Goal: Information Seeking & Learning: Learn about a topic

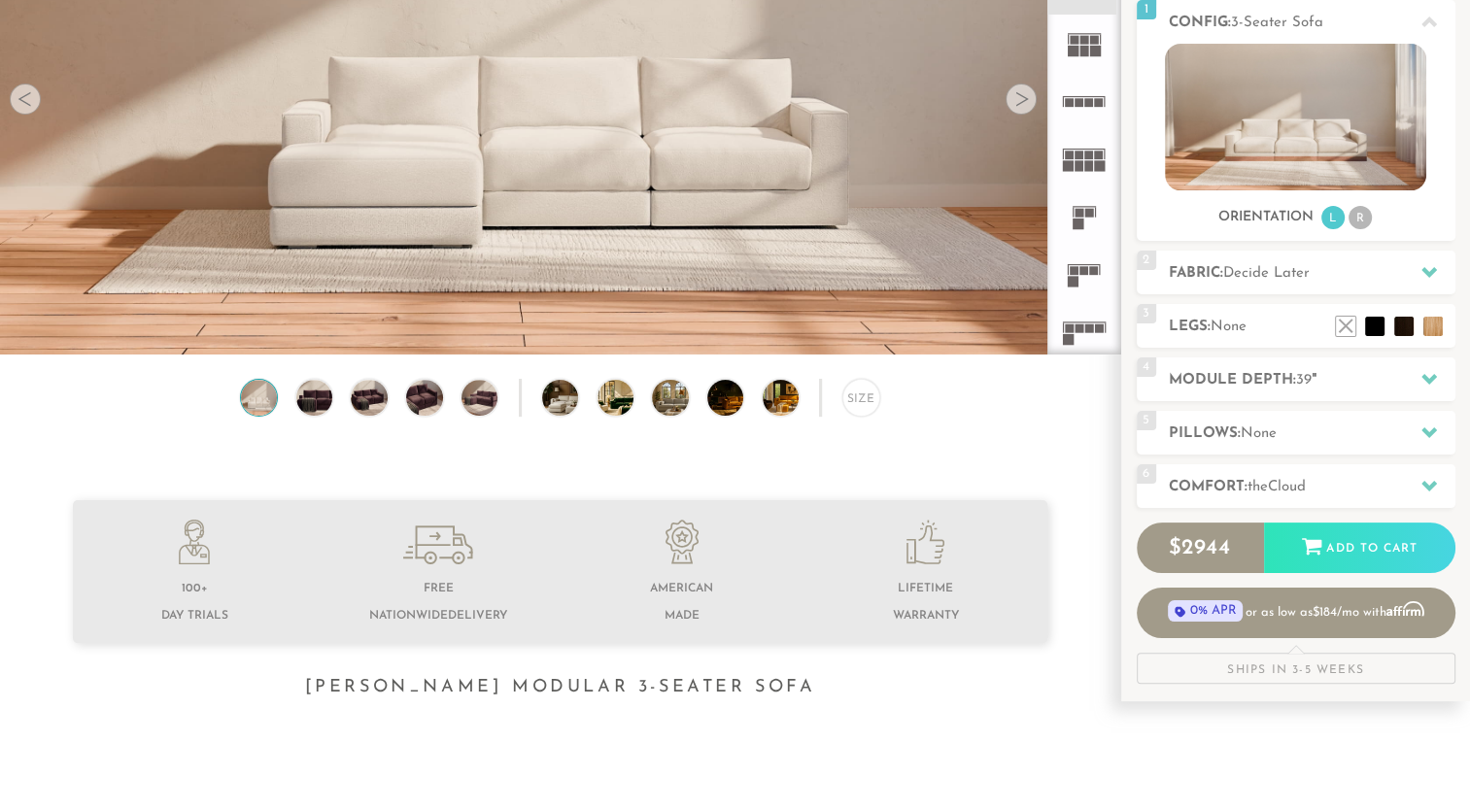
scroll to position [320, 0]
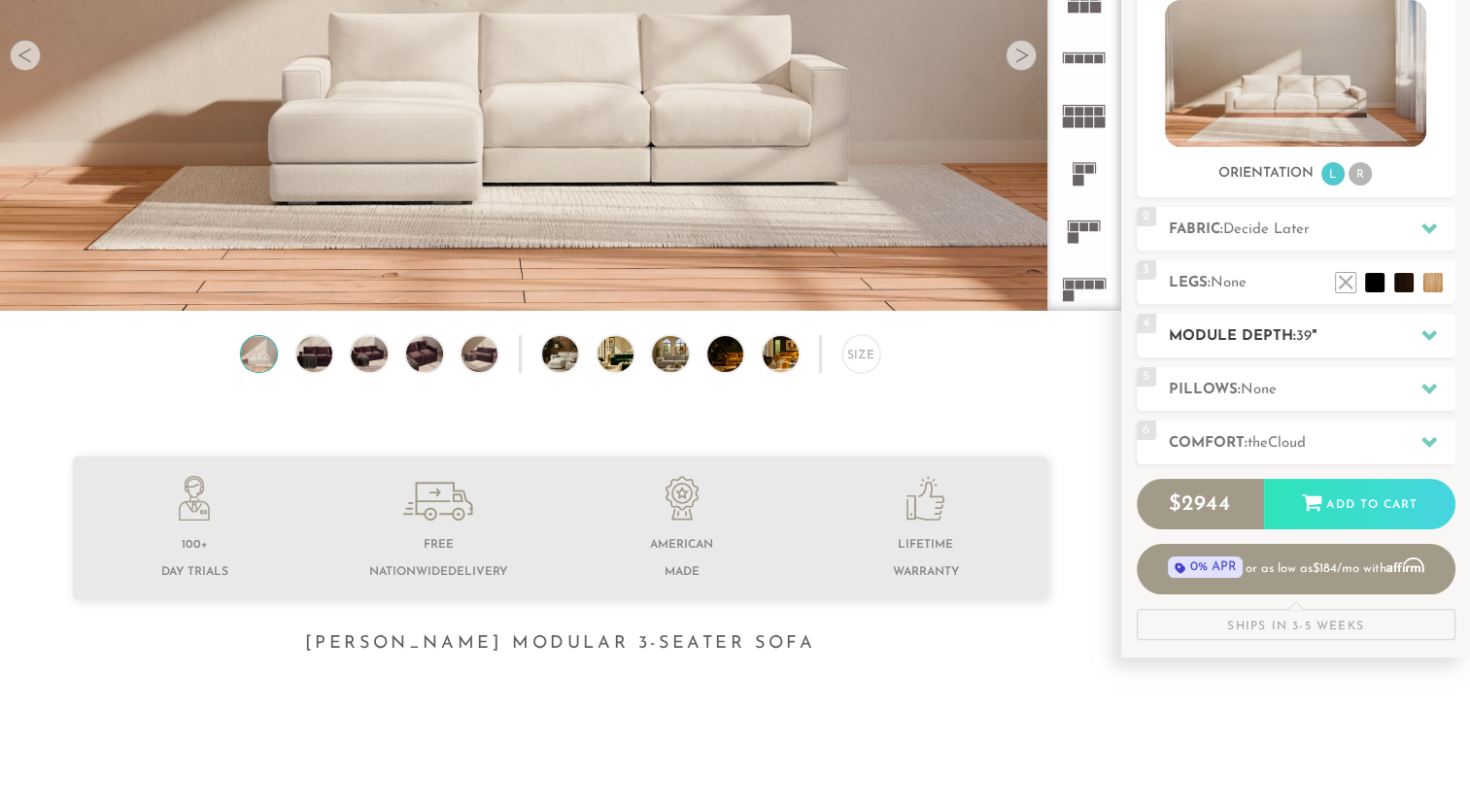
click at [1427, 332] on icon at bounding box center [1429, 335] width 16 height 16
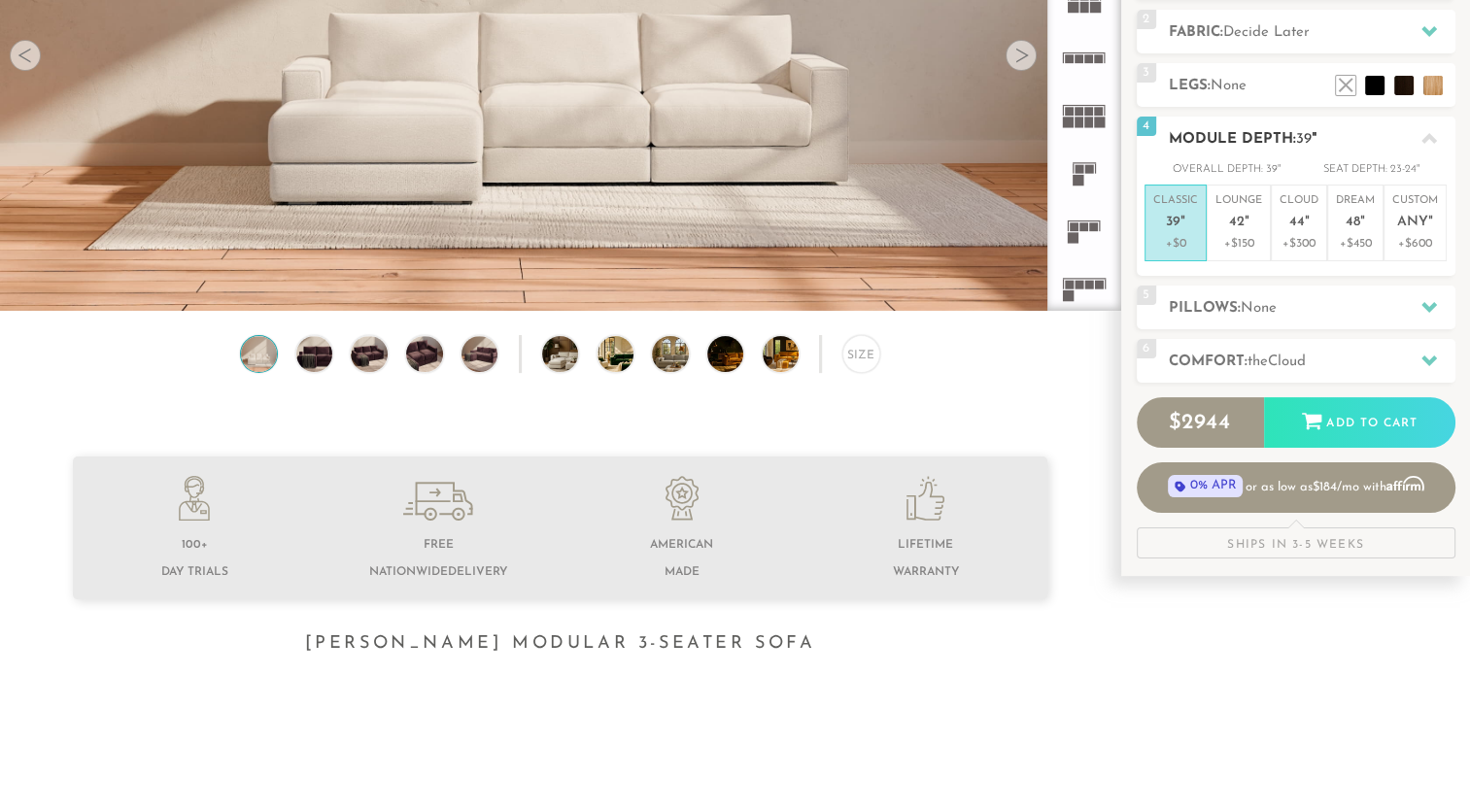
click at [1425, 140] on icon at bounding box center [1429, 138] width 16 height 11
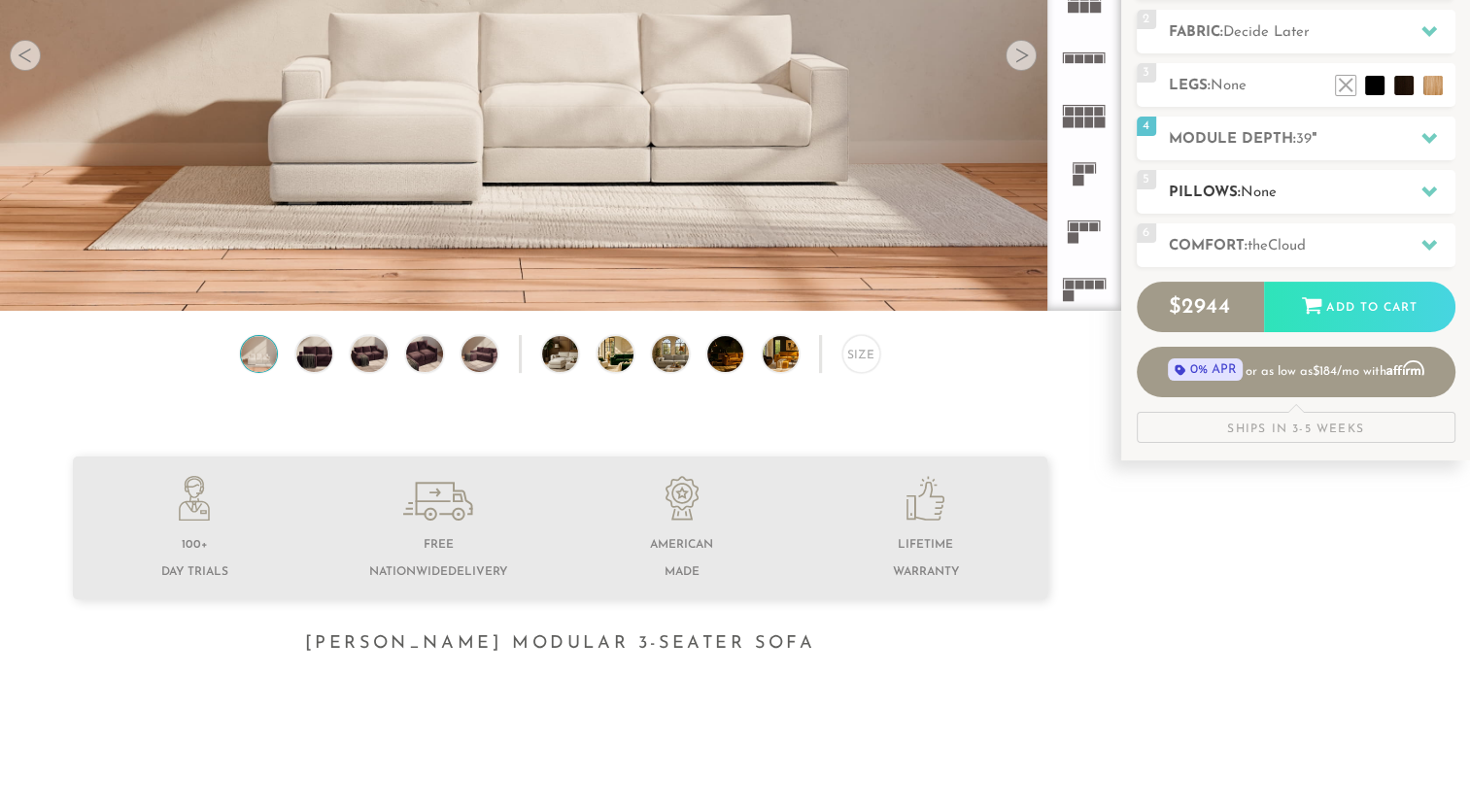
click at [1434, 193] on icon at bounding box center [1429, 192] width 16 height 16
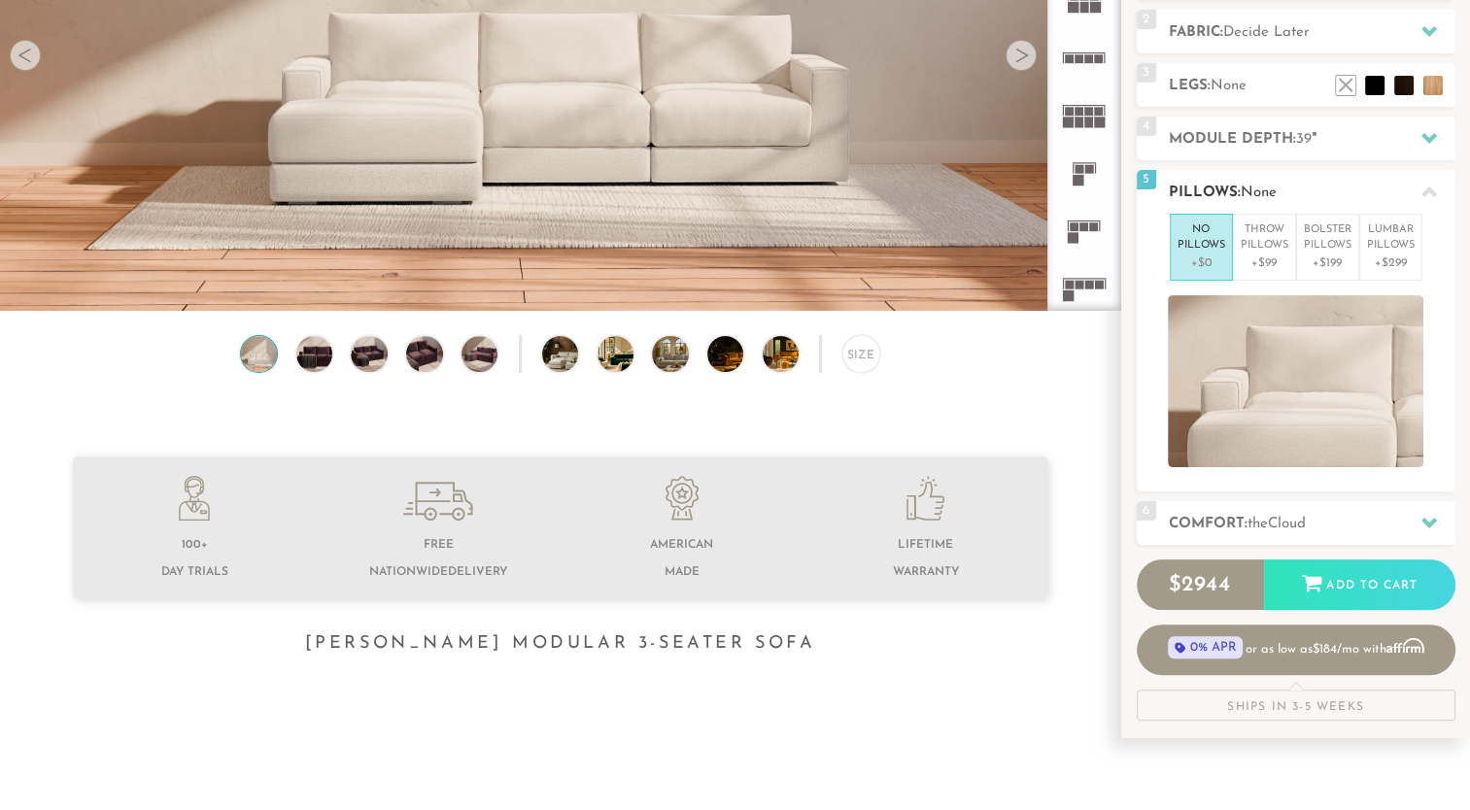
click at [1434, 193] on icon at bounding box center [1429, 192] width 16 height 11
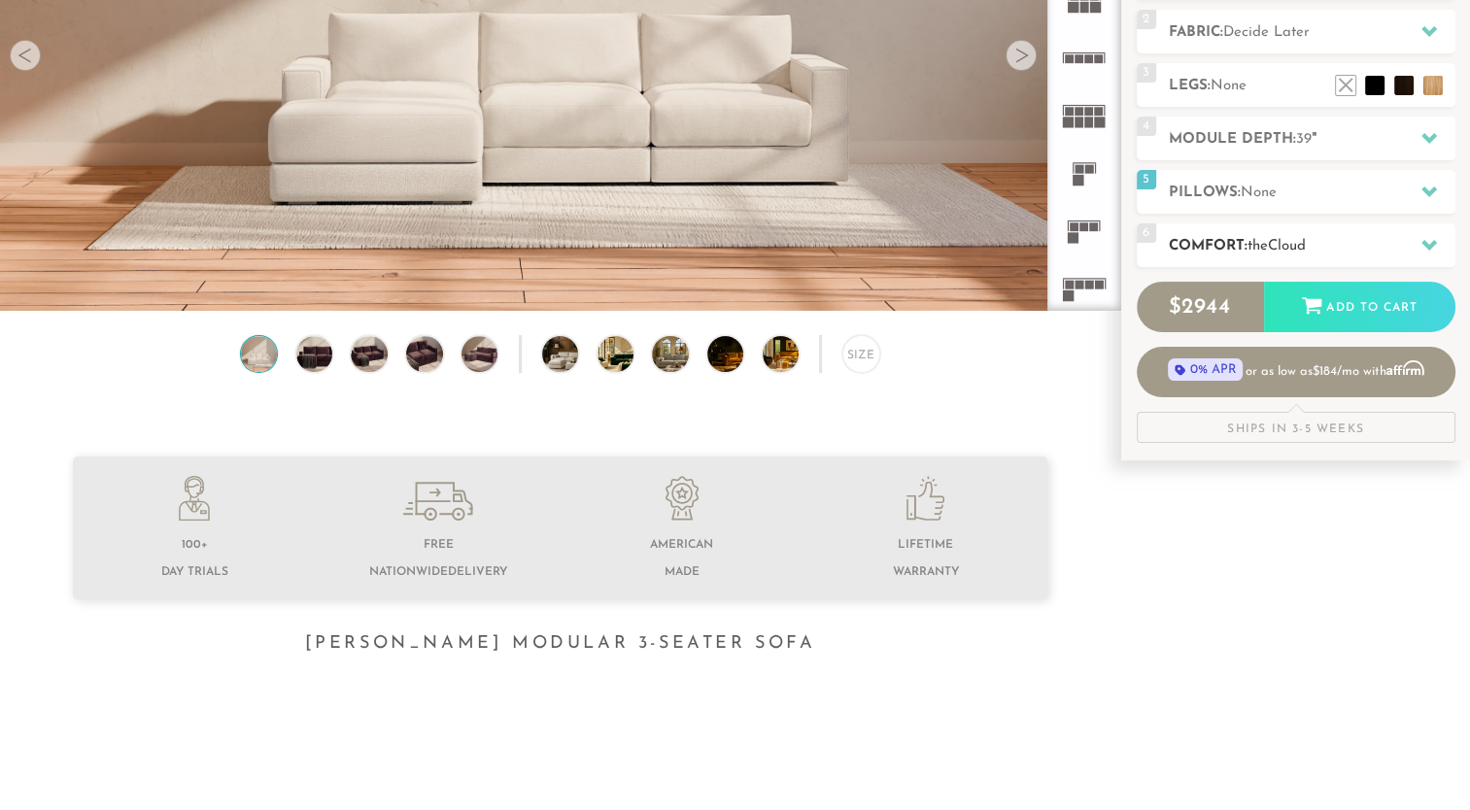
click at [1434, 245] on icon at bounding box center [1429, 245] width 16 height 16
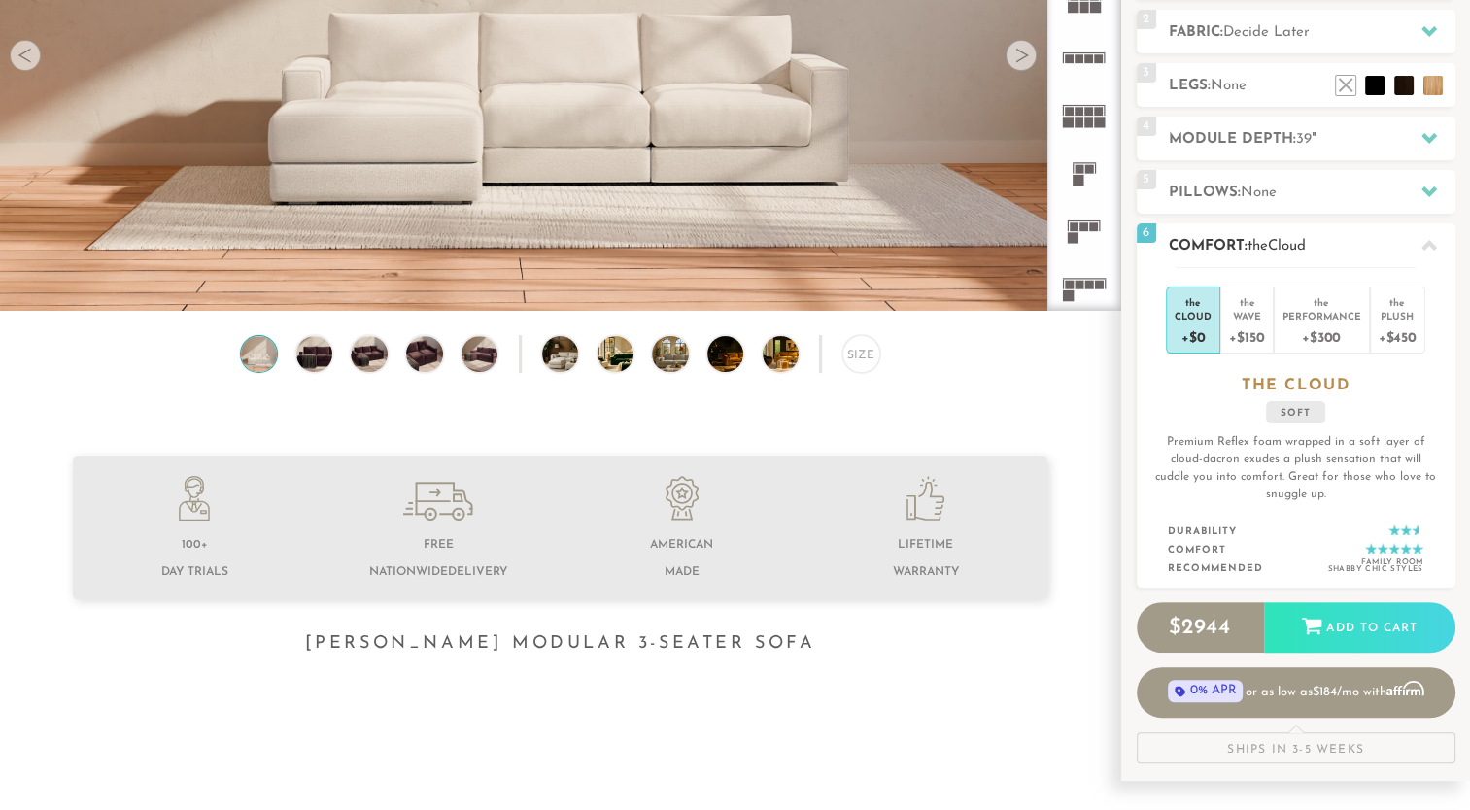
click at [1434, 245] on icon at bounding box center [1429, 246] width 16 height 16
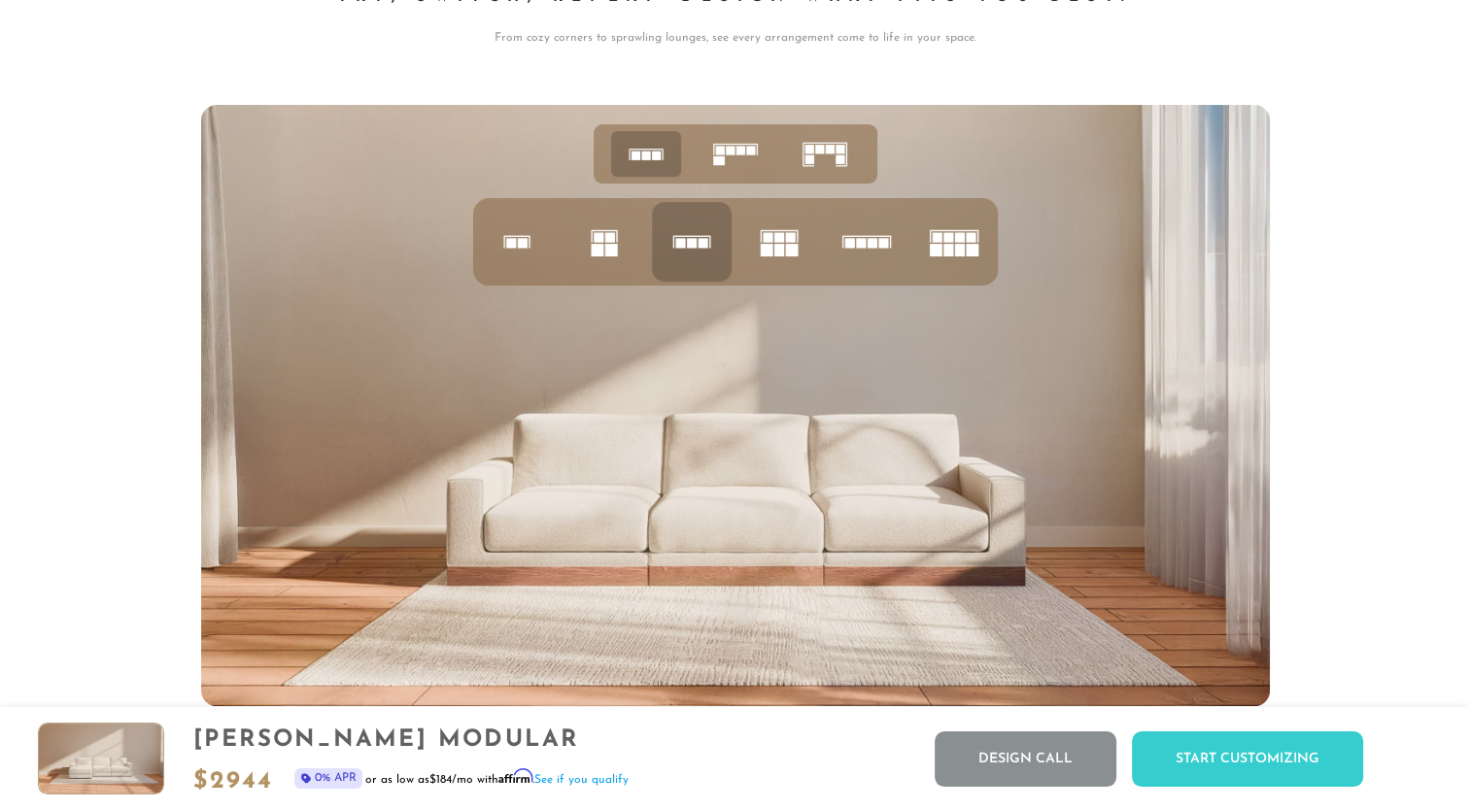
scroll to position [7636, 0]
